Goal: Information Seeking & Learning: Learn about a topic

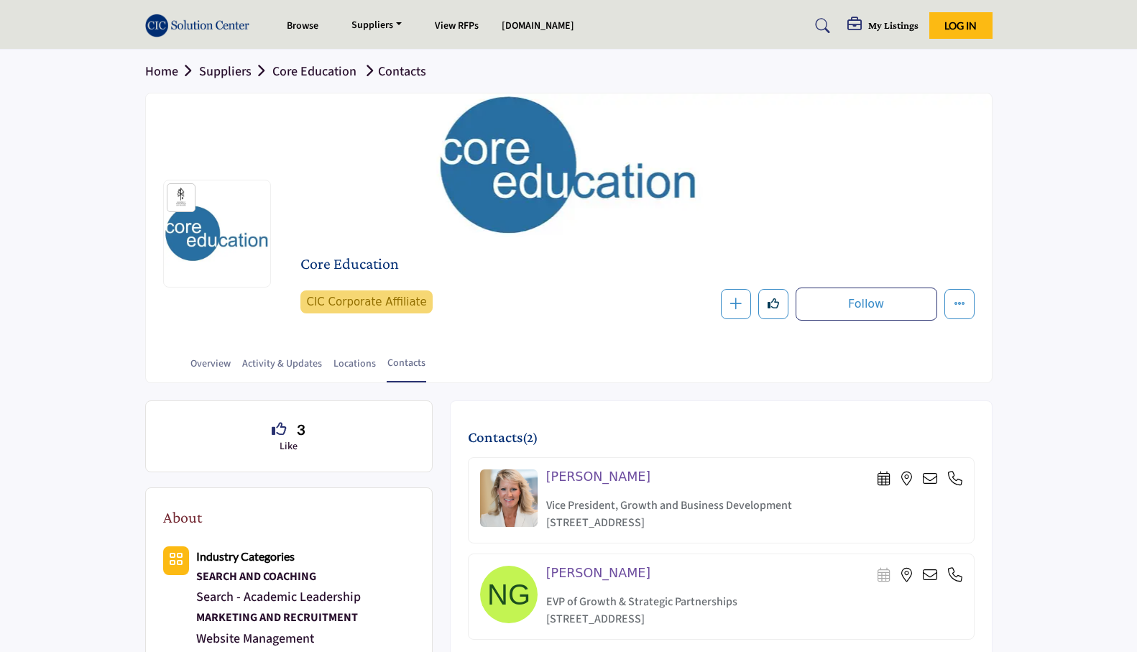
click at [222, 358] on link "Overview" at bounding box center [211, 369] width 42 height 25
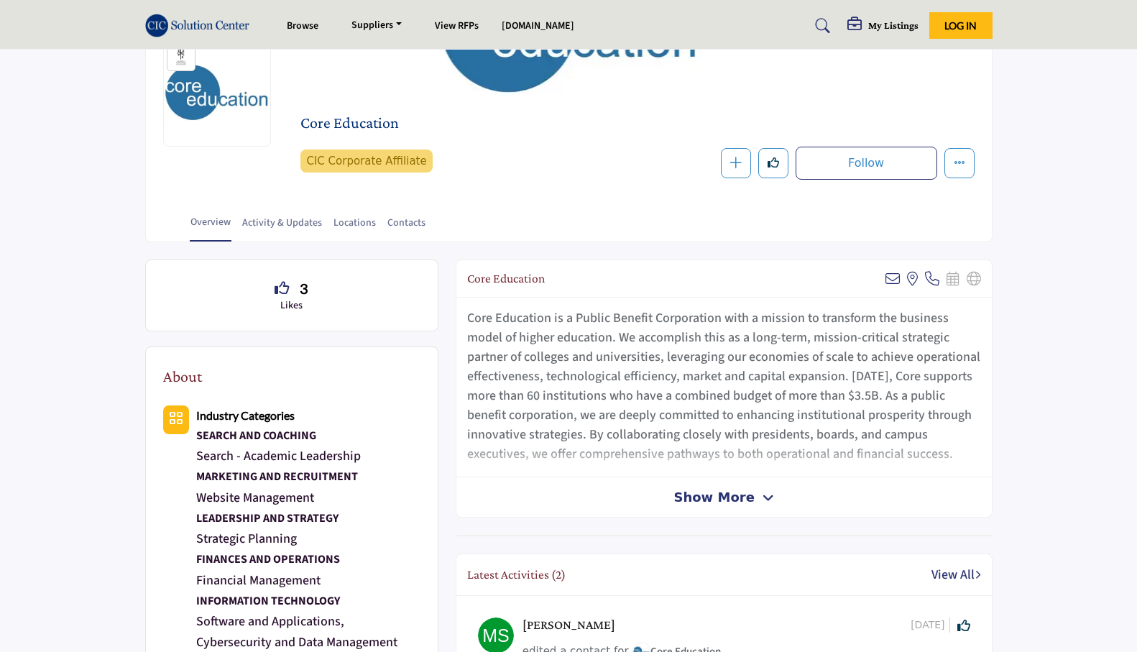
scroll to position [216, 0]
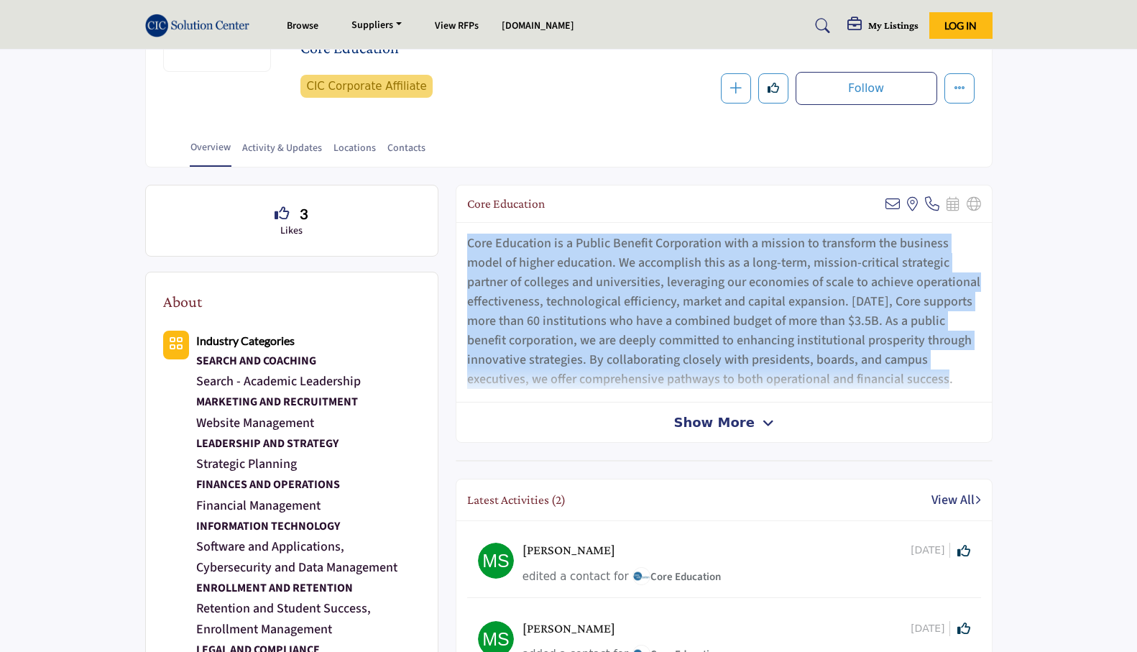
drag, startPoint x: 953, startPoint y: 377, endPoint x: 466, endPoint y: 239, distance: 506.5
click at [466, 239] on div "Core Education is a Public Benefit Corporation with a mission to transform the …" at bounding box center [724, 313] width 536 height 180
drag, startPoint x: 466, startPoint y: 239, endPoint x: 495, endPoint y: 249, distance: 31.1
copy p "Core Education is a Public Benefit Corporation with a mission to transform the …"
